Goal: Obtain resource: Obtain resource

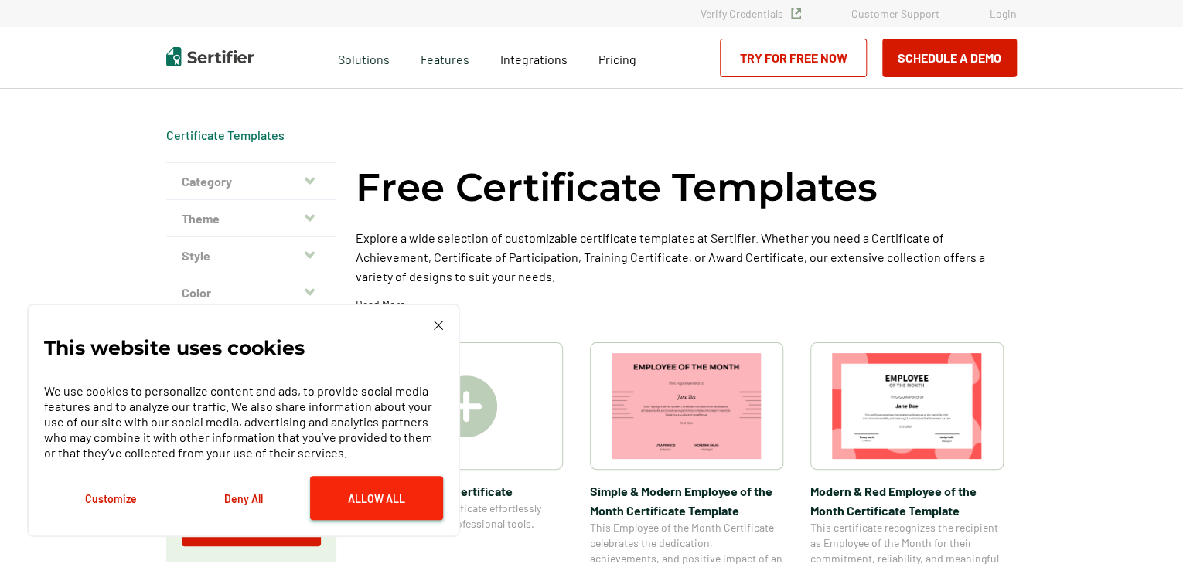
click at [380, 503] on button "Allow All" at bounding box center [376, 498] width 133 height 44
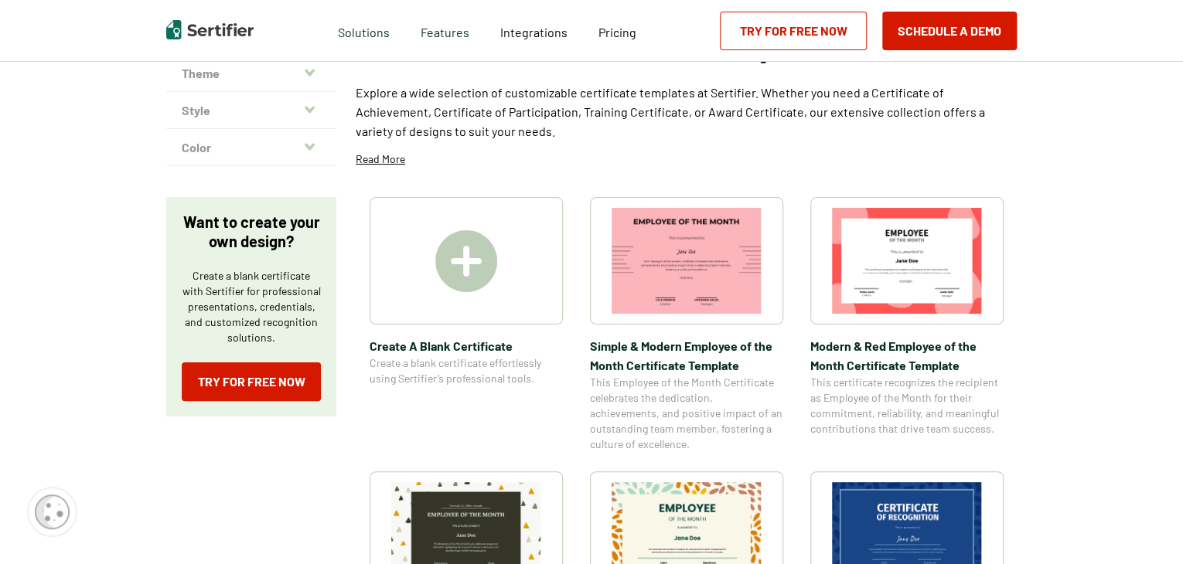
scroll to position [155, 0]
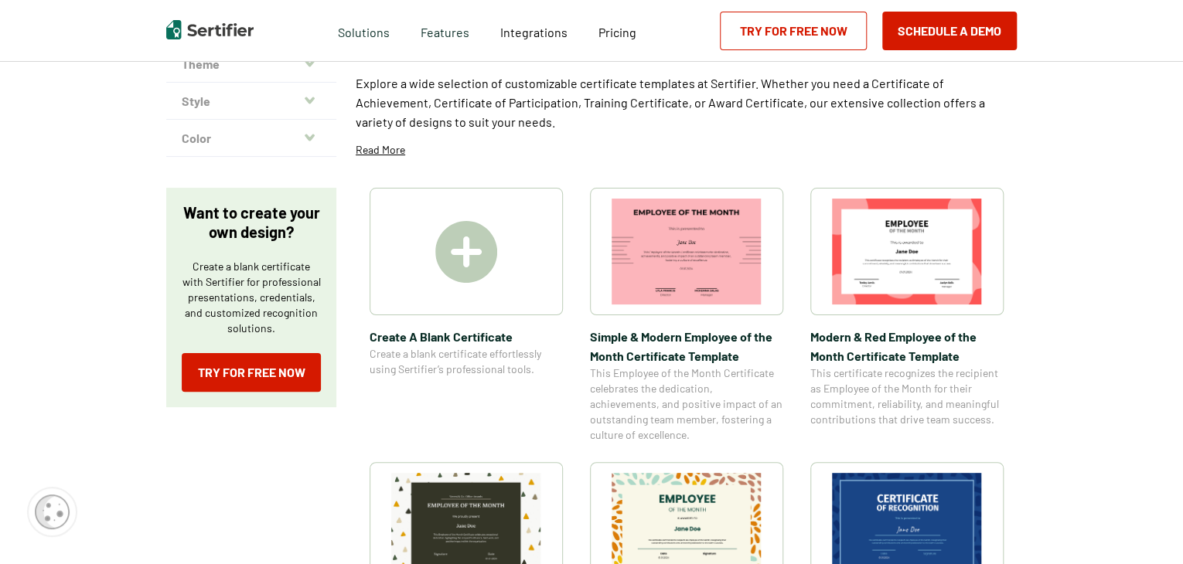
click at [683, 257] on img at bounding box center [687, 252] width 150 height 106
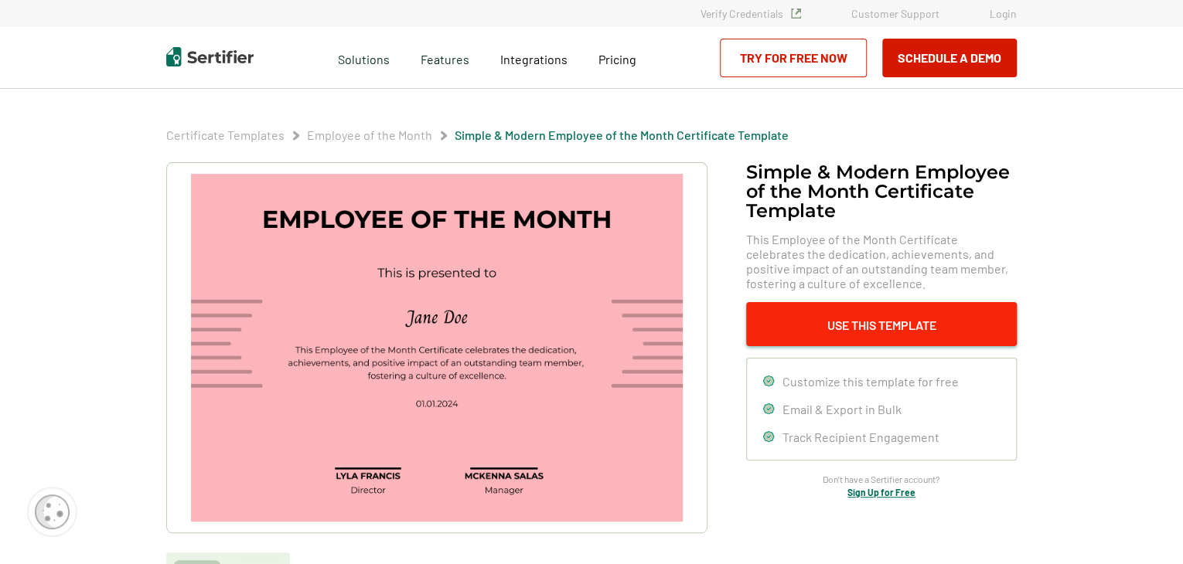
click at [838, 319] on button "Use This Template" at bounding box center [881, 324] width 271 height 44
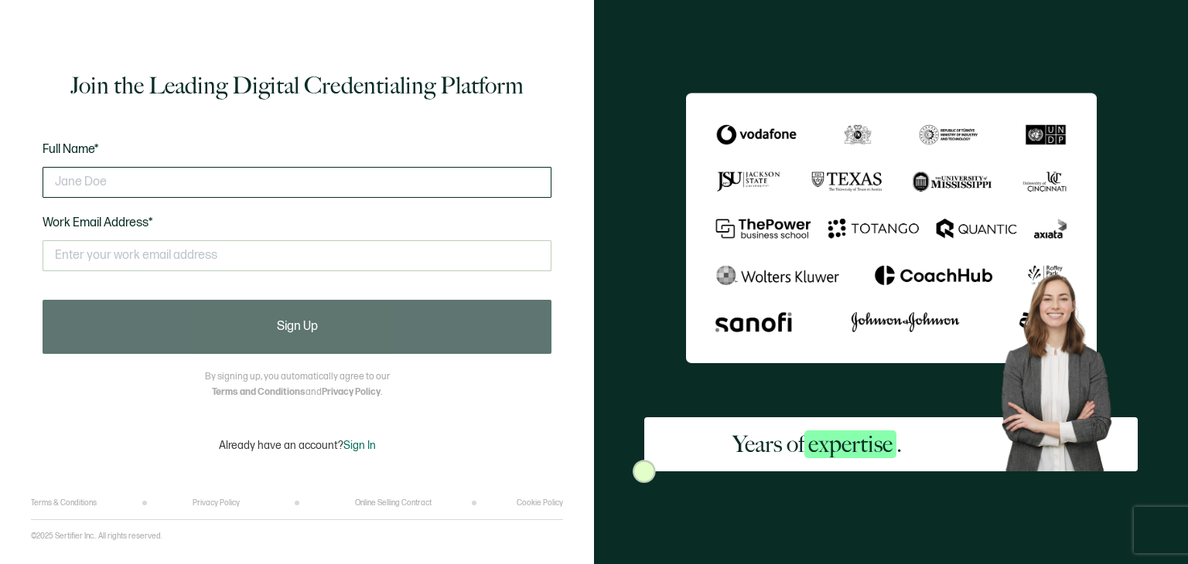
click at [132, 180] on input "text" at bounding box center [297, 182] width 509 height 31
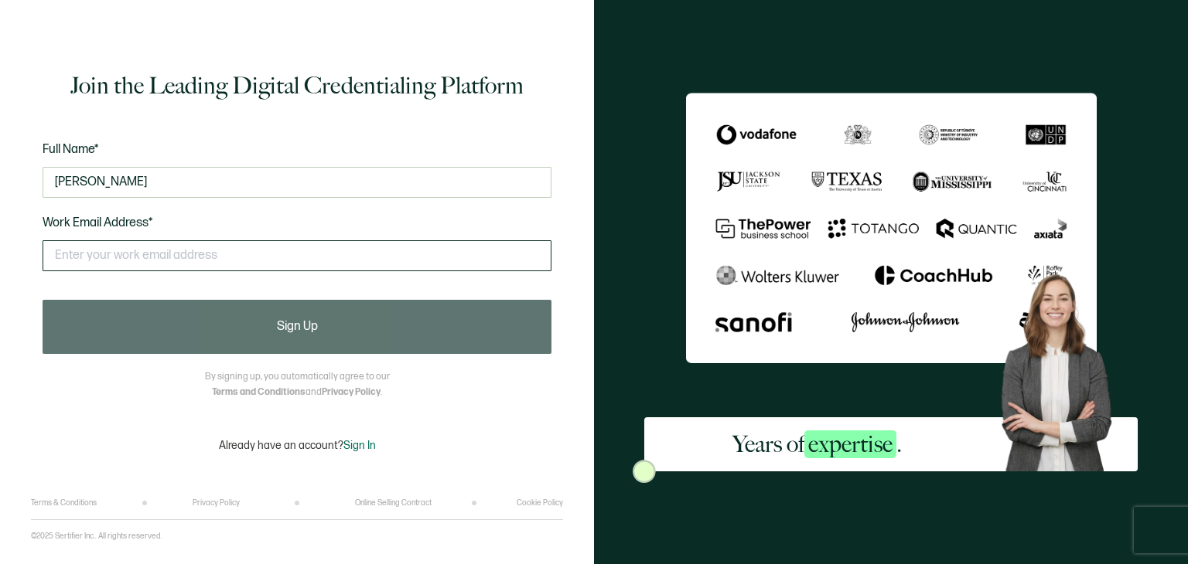
type input "[PERSON_NAME]"
click at [127, 250] on input "text" at bounding box center [297, 255] width 509 height 31
type input "[PERSON_NAME][EMAIL_ADDRESS][PERSON_NAME][DOMAIN_NAME]"
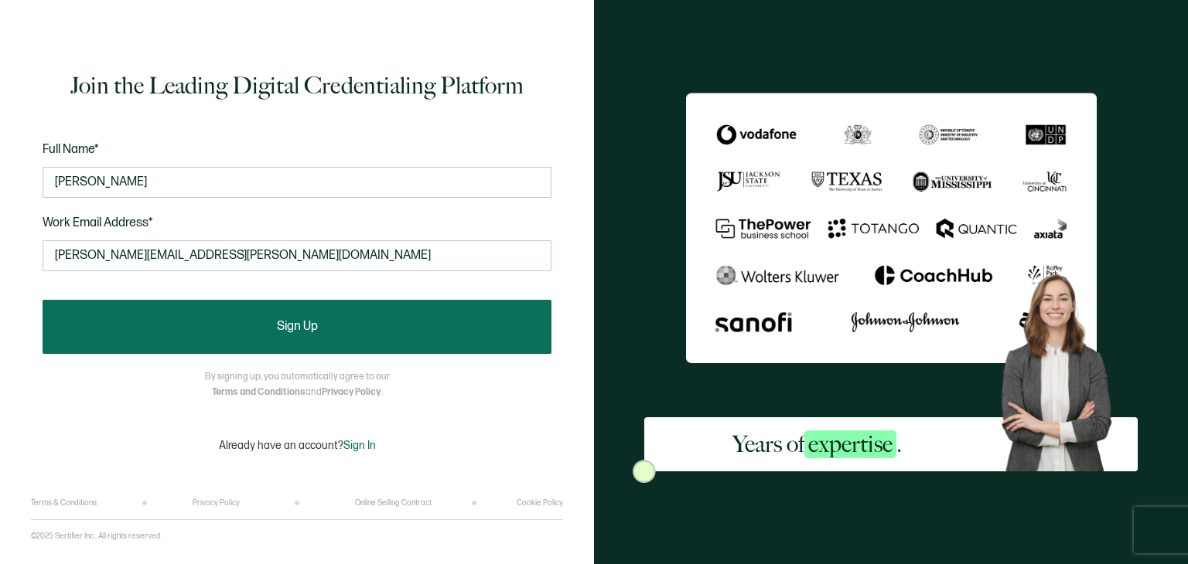
click at [254, 322] on button "Sign Up" at bounding box center [297, 327] width 509 height 54
